Goal: Communication & Community: Answer question/provide support

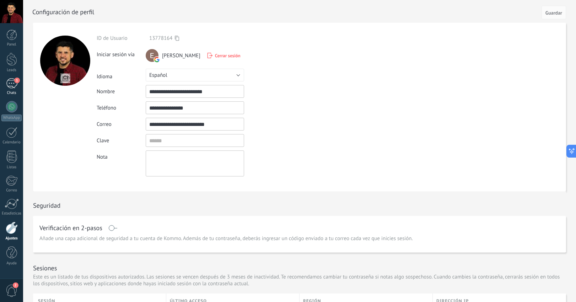
click at [12, 82] on div "1" at bounding box center [11, 83] width 11 height 10
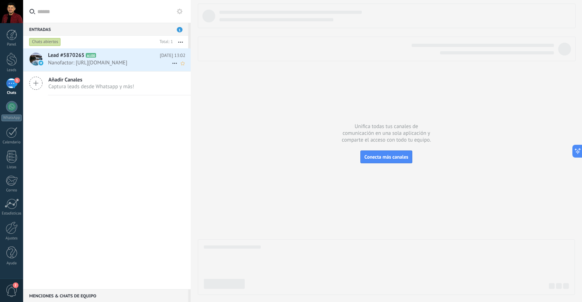
click at [97, 56] on h2 "Lead #5870265 A100" at bounding box center [104, 55] width 112 height 7
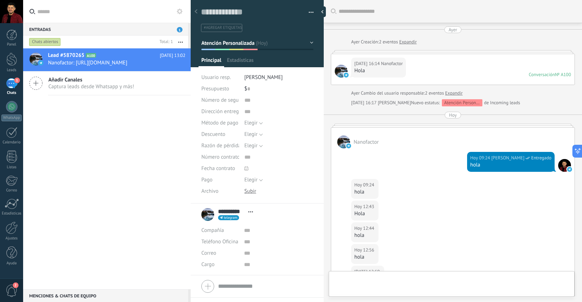
scroll to position [174, 0]
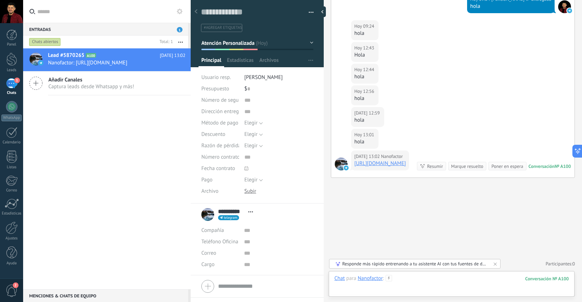
click at [399, 291] on div at bounding box center [451, 285] width 234 height 21
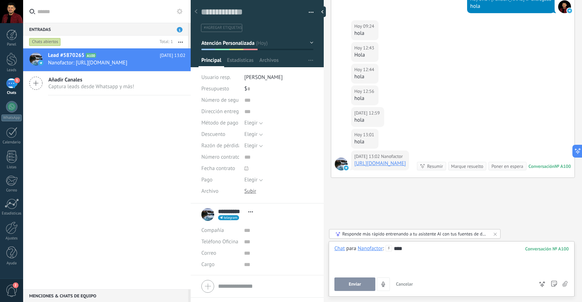
click at [352, 287] on button "Enviar" at bounding box center [354, 284] width 41 height 14
